Goal: Transaction & Acquisition: Obtain resource

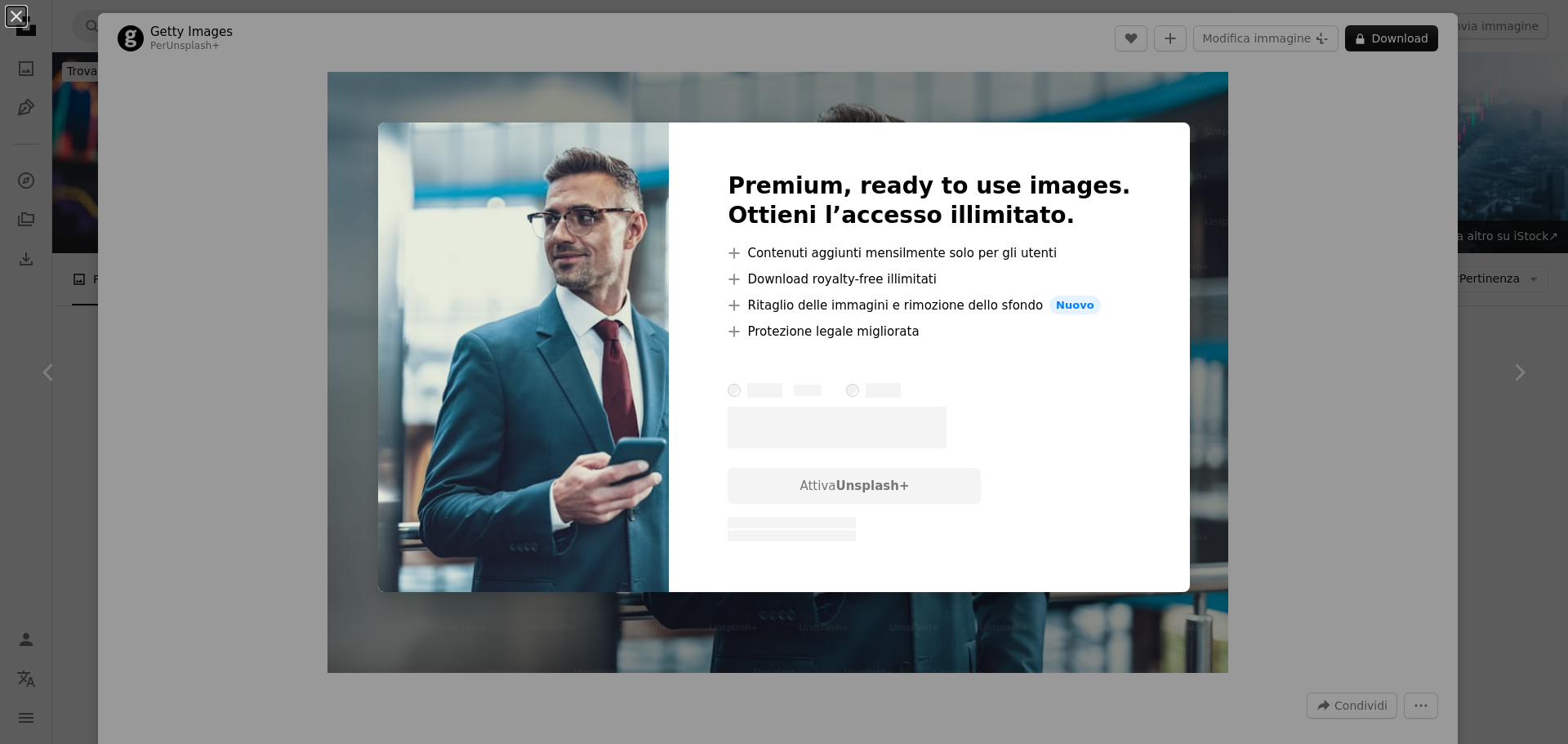
scroll to position [3348, 0]
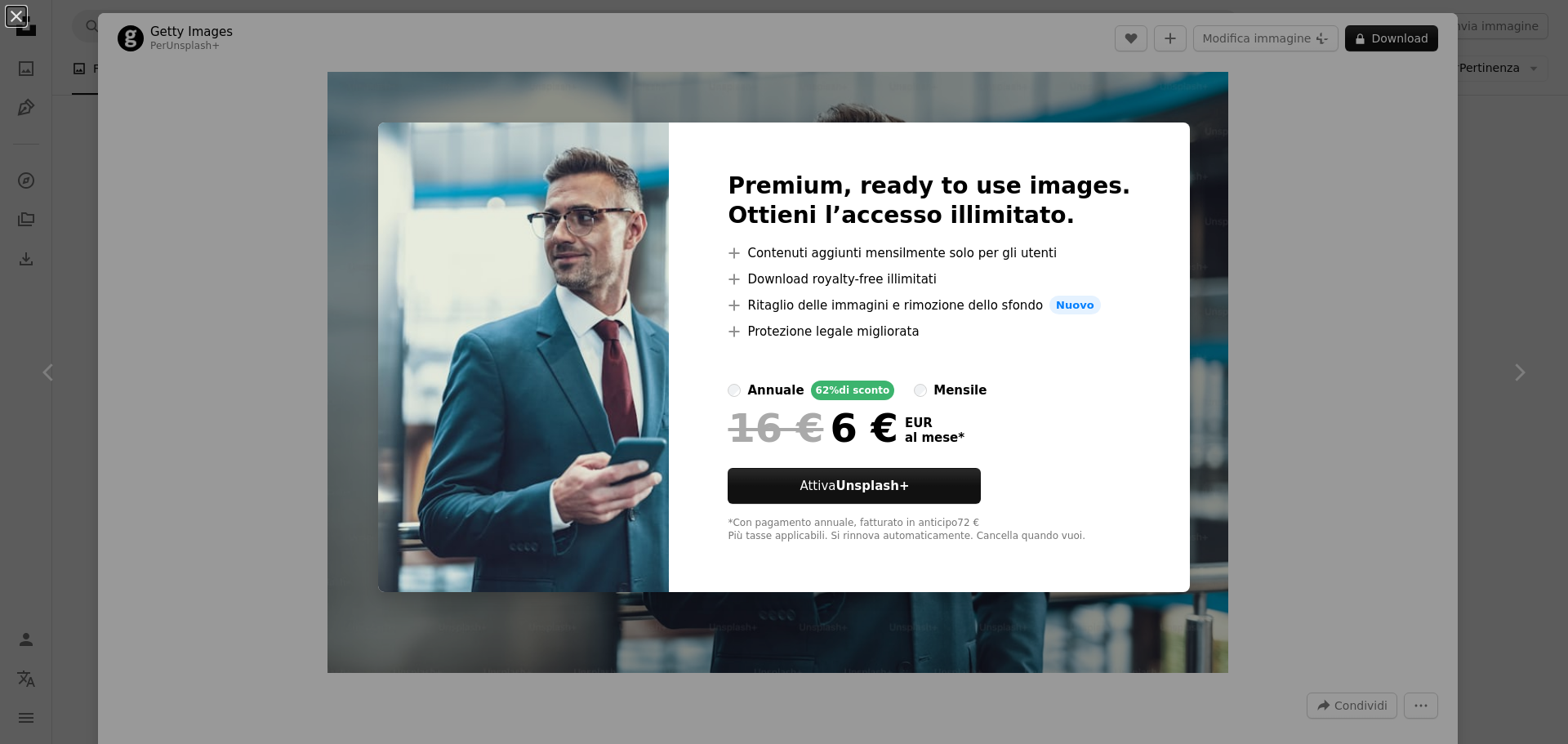
click at [1315, 521] on div "An X shape Premium, ready to use images. Ottieni l’accesso illimitato. A plus s…" at bounding box center [784, 372] width 1568 height 744
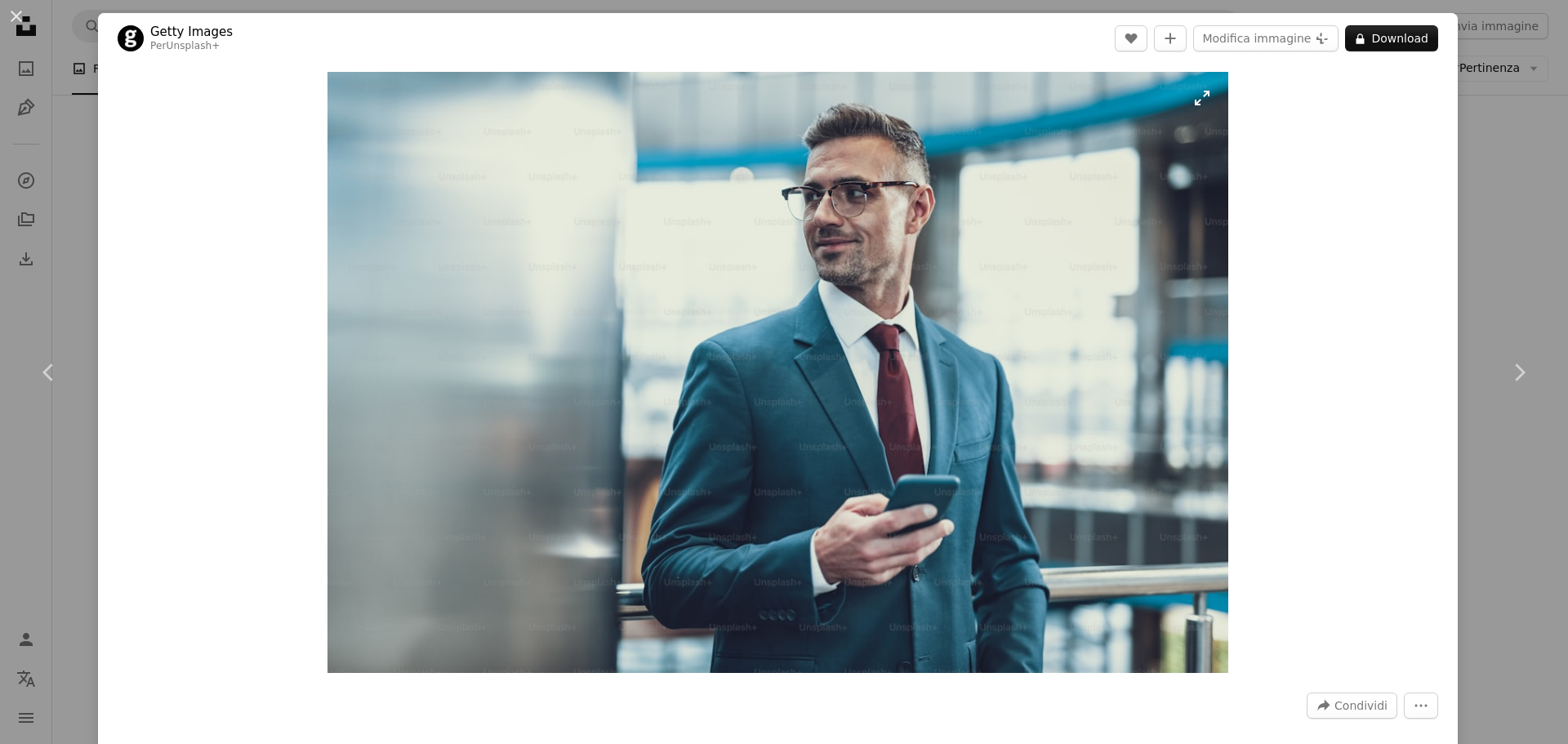
click at [1200, 102] on img "Ingrandisci questa immagine" at bounding box center [778, 372] width 901 height 601
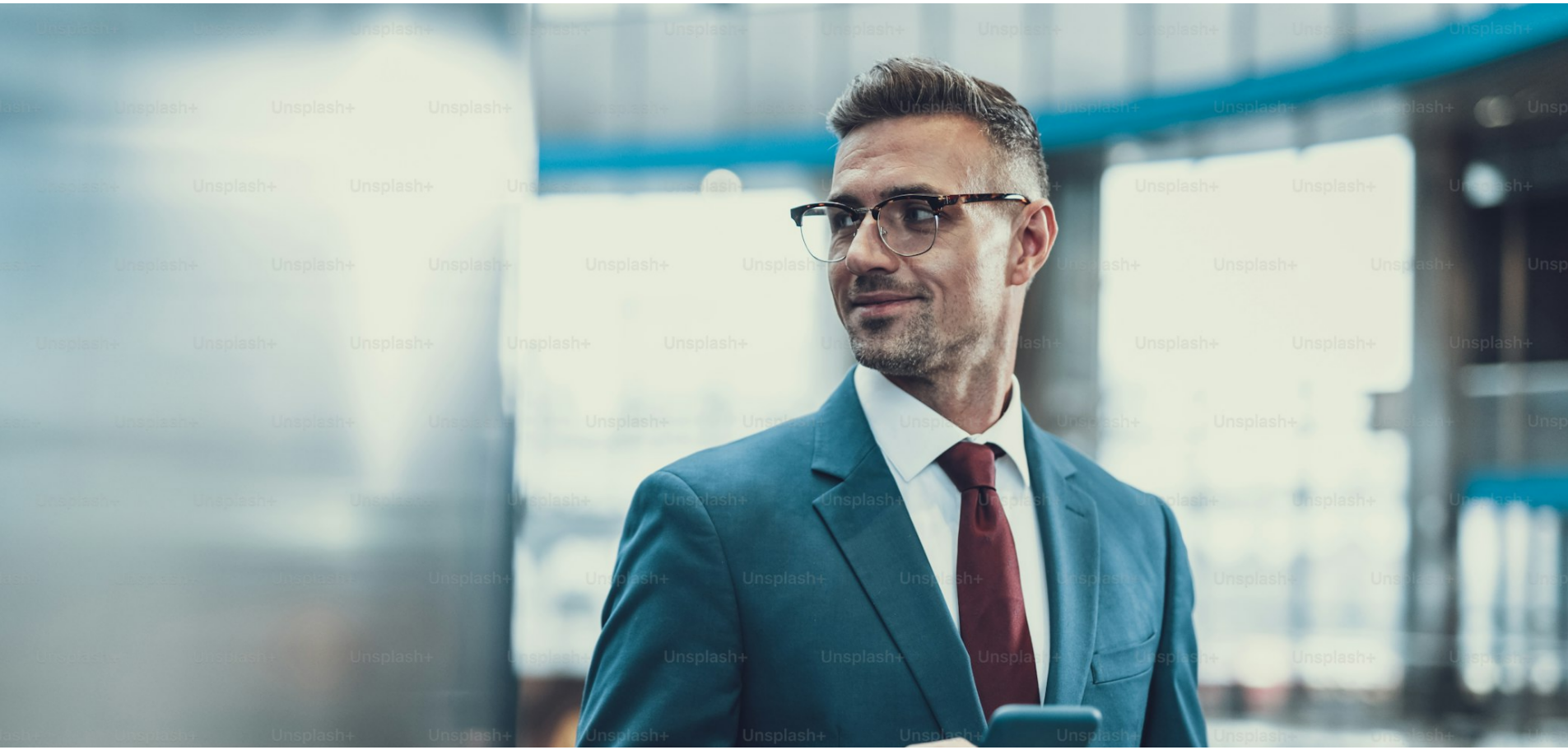
scroll to position [145, 0]
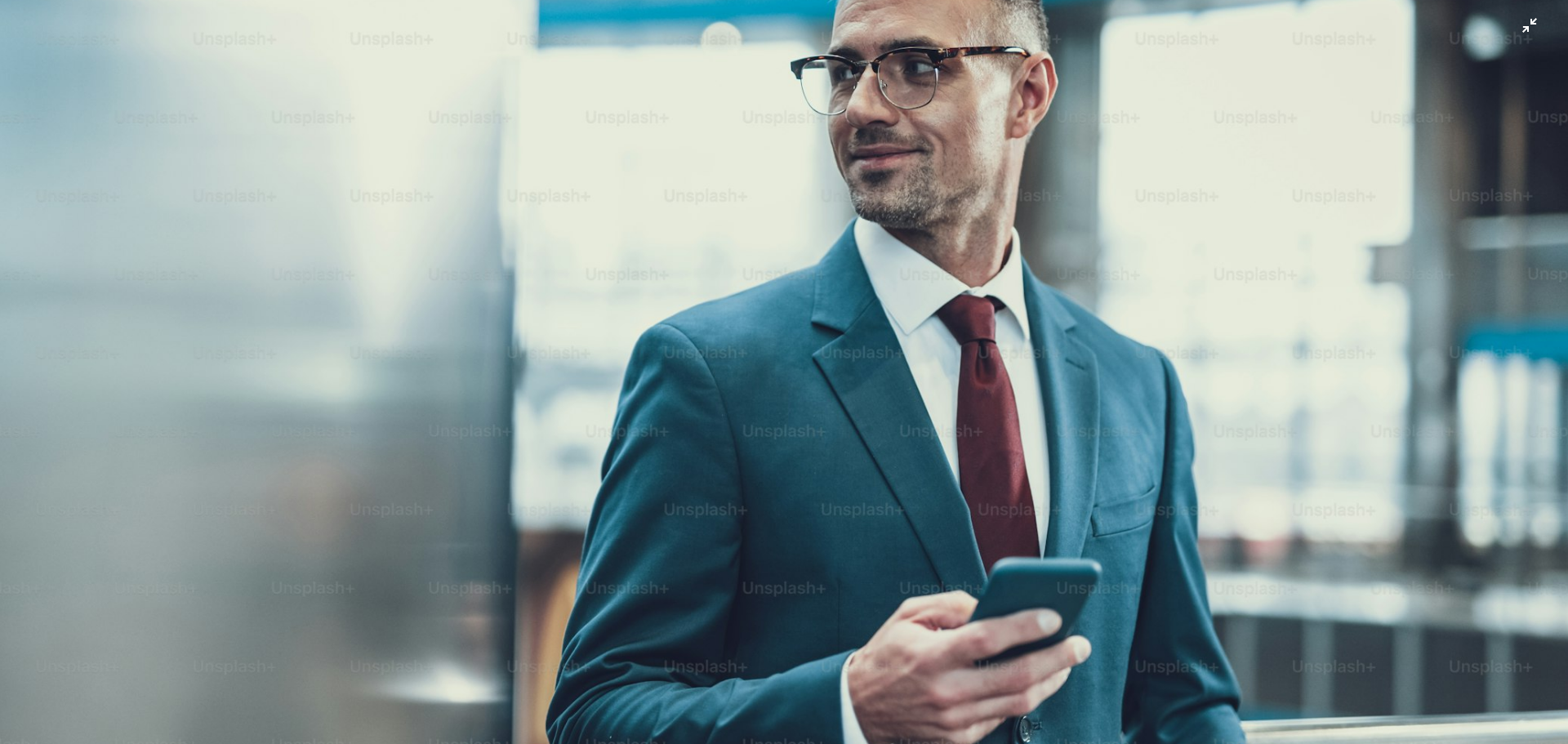
click at [1524, 24] on img "Rimpicciolisci questa immagine" at bounding box center [784, 379] width 1570 height 1048
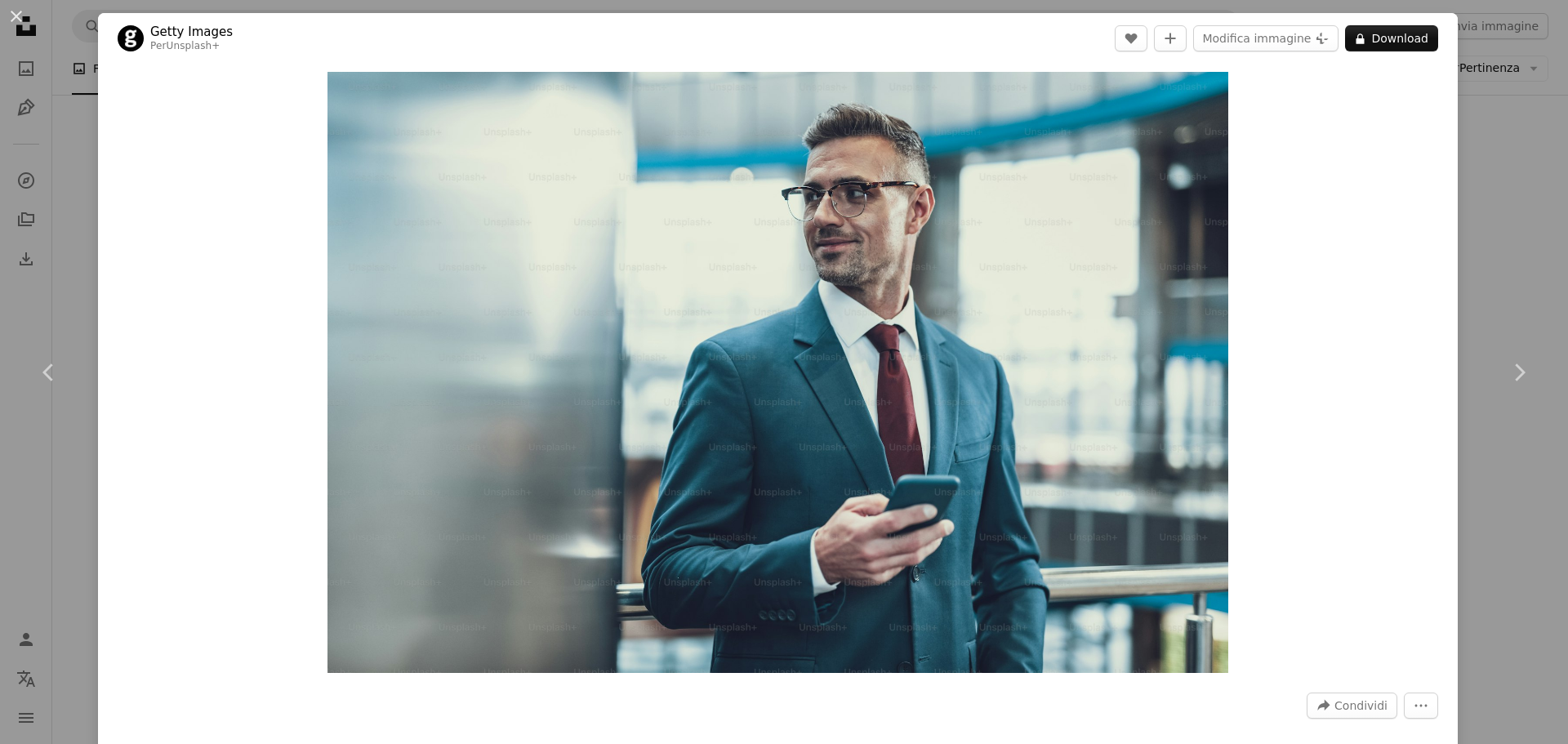
click at [1496, 196] on div "An X shape Chevron left Chevron right Getty Images Per Unsplash+ A heart A plus…" at bounding box center [784, 372] width 1568 height 744
